Goal: Navigation & Orientation: Find specific page/section

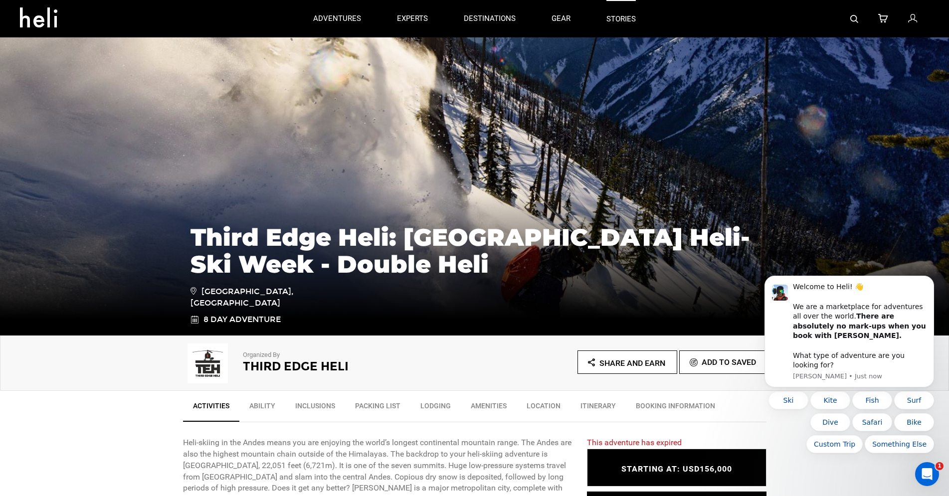
click at [631, 18] on link "stories" at bounding box center [620, 18] width 29 height 37
click at [404, 18] on p "experts" at bounding box center [412, 19] width 31 height 10
click at [204, 365] on img at bounding box center [208, 363] width 50 height 40
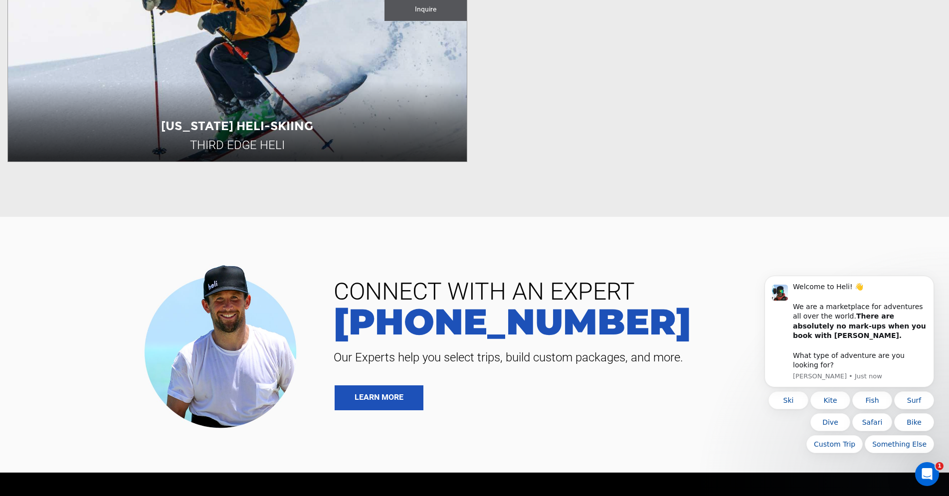
scroll to position [648, 0]
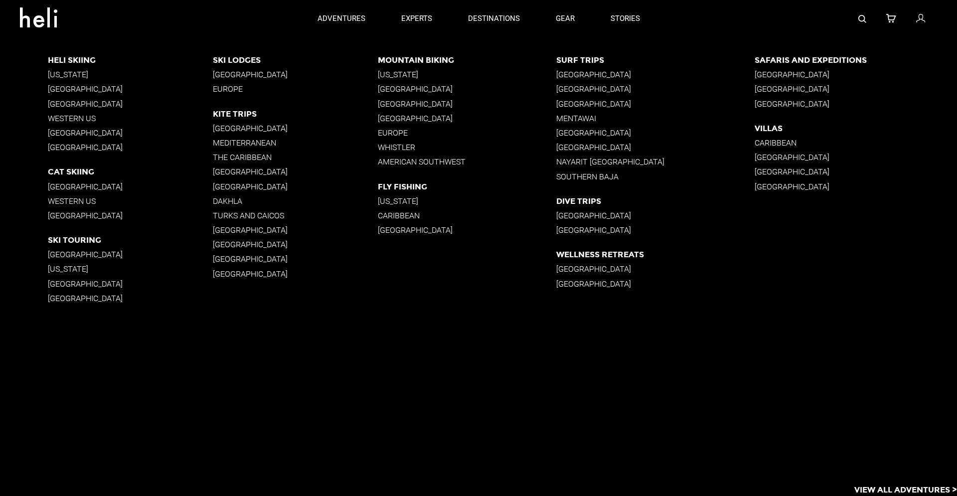
click at [63, 76] on p "[US_STATE]" at bounding box center [130, 74] width 165 height 9
